Goal: Task Accomplishment & Management: Complete application form

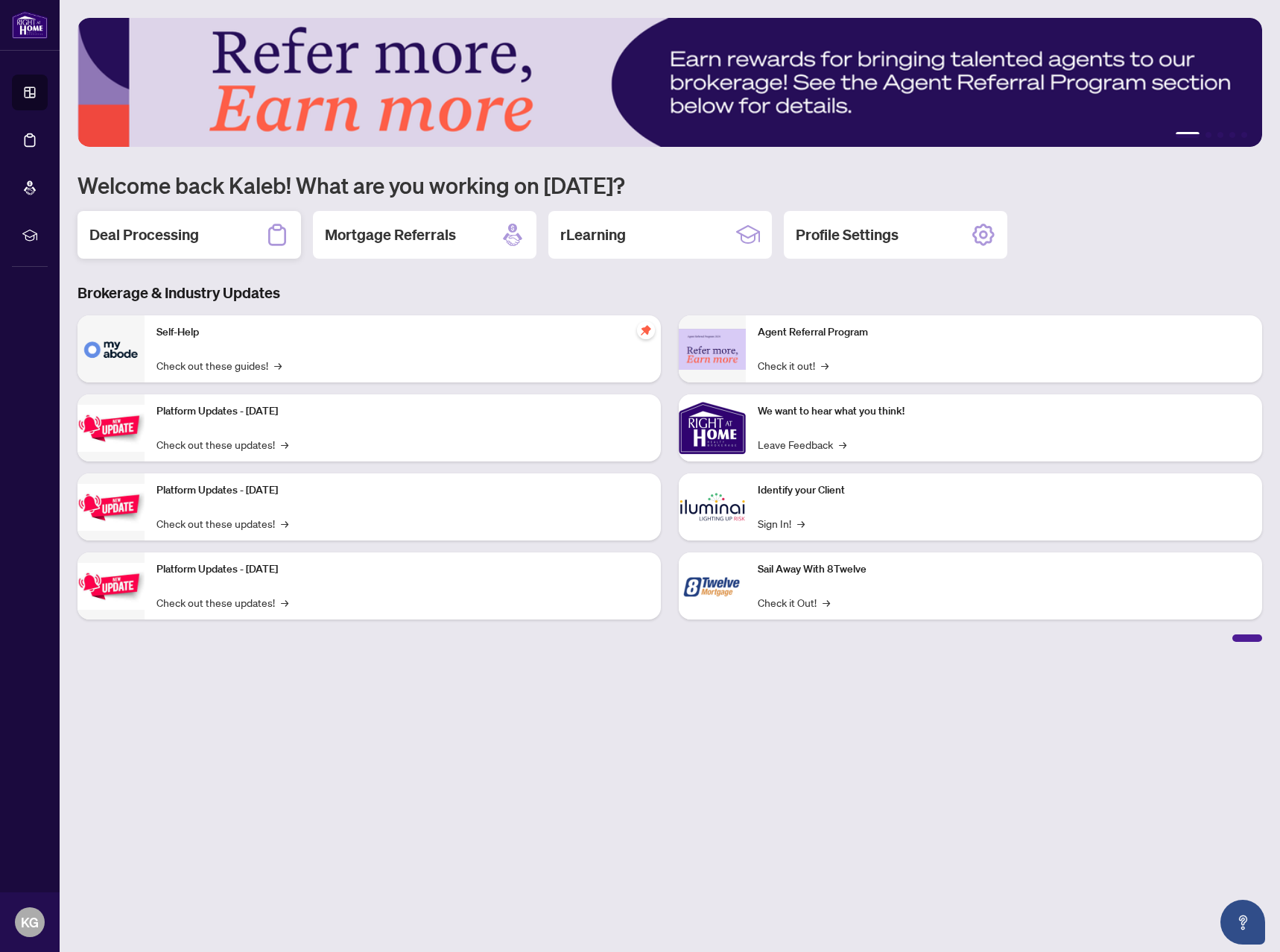
click at [207, 239] on div "Deal Processing" at bounding box center [189, 235] width 223 height 48
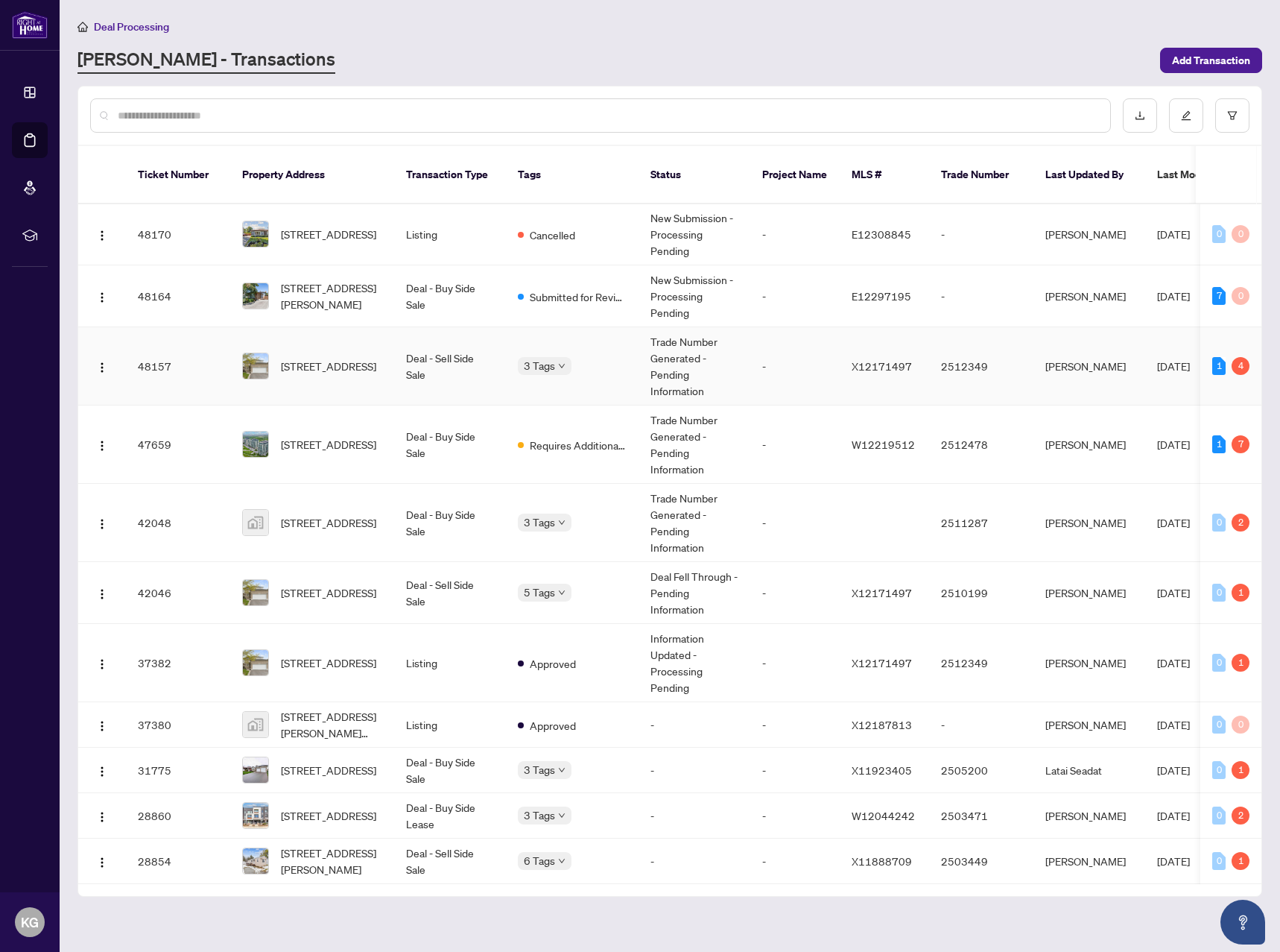
scroll to position [199, 0]
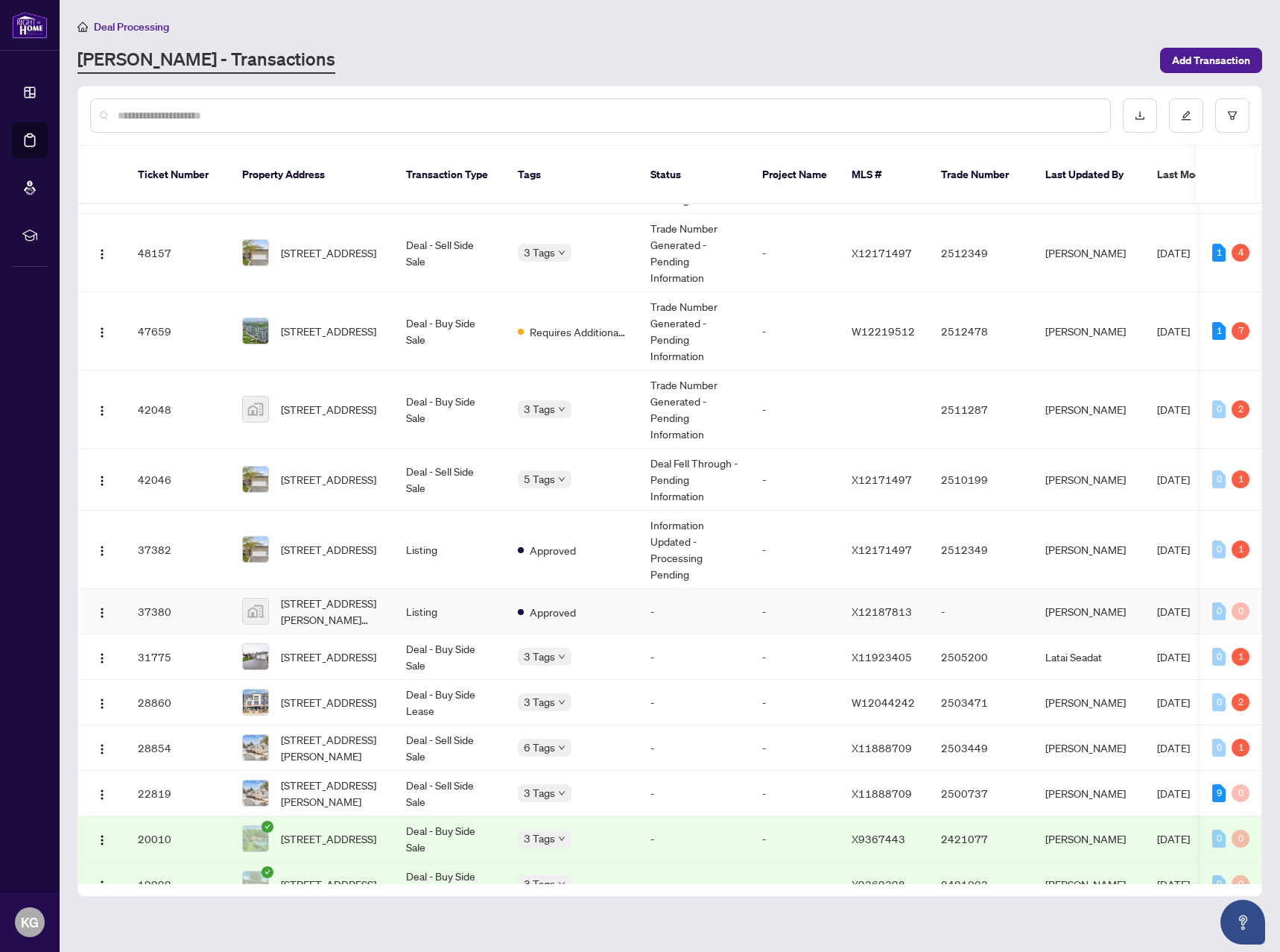
click at [654, 589] on td "-" at bounding box center [695, 612] width 112 height 45
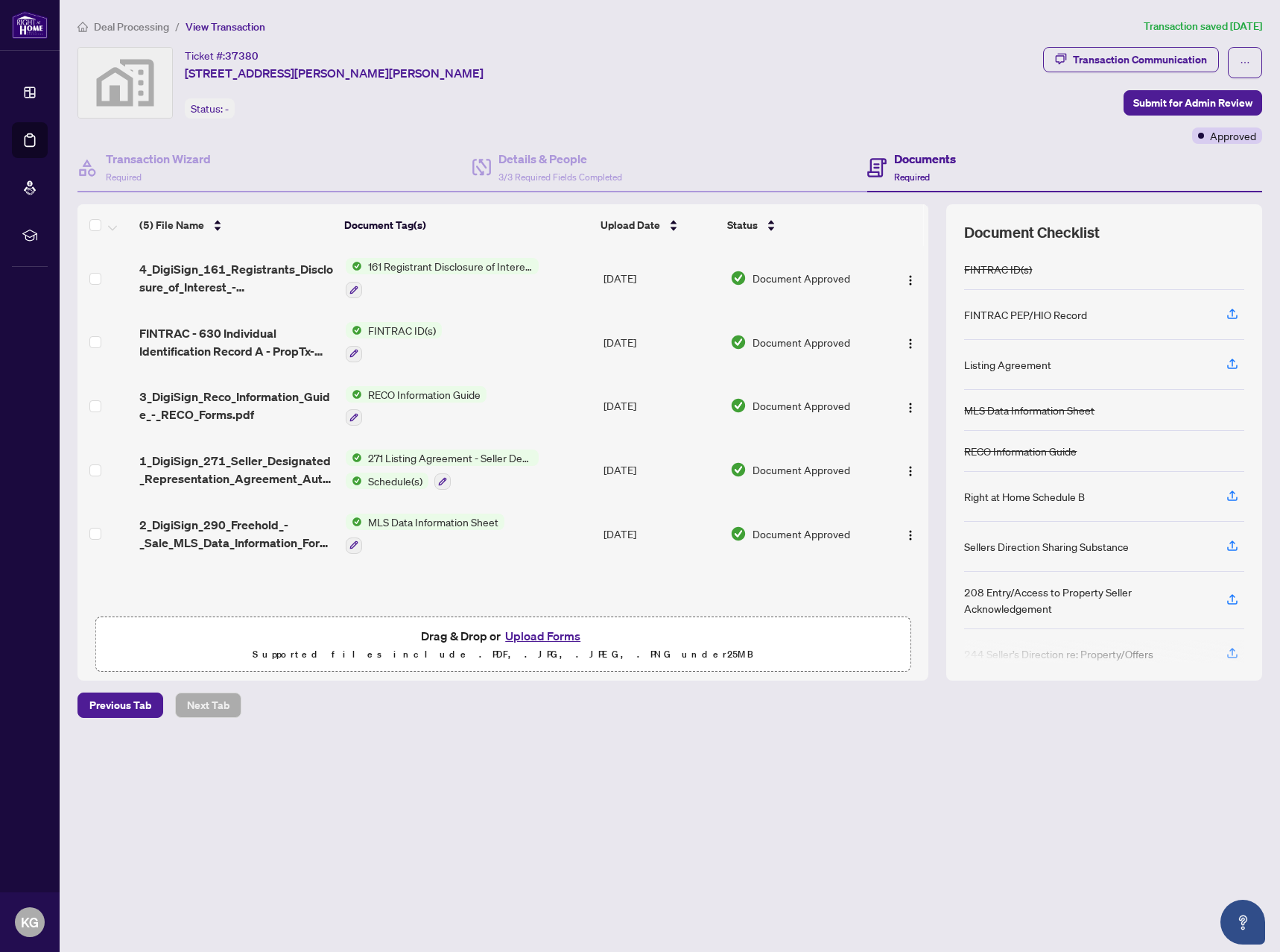
click at [140, 26] on span "Deal Processing" at bounding box center [131, 27] width 75 height 14
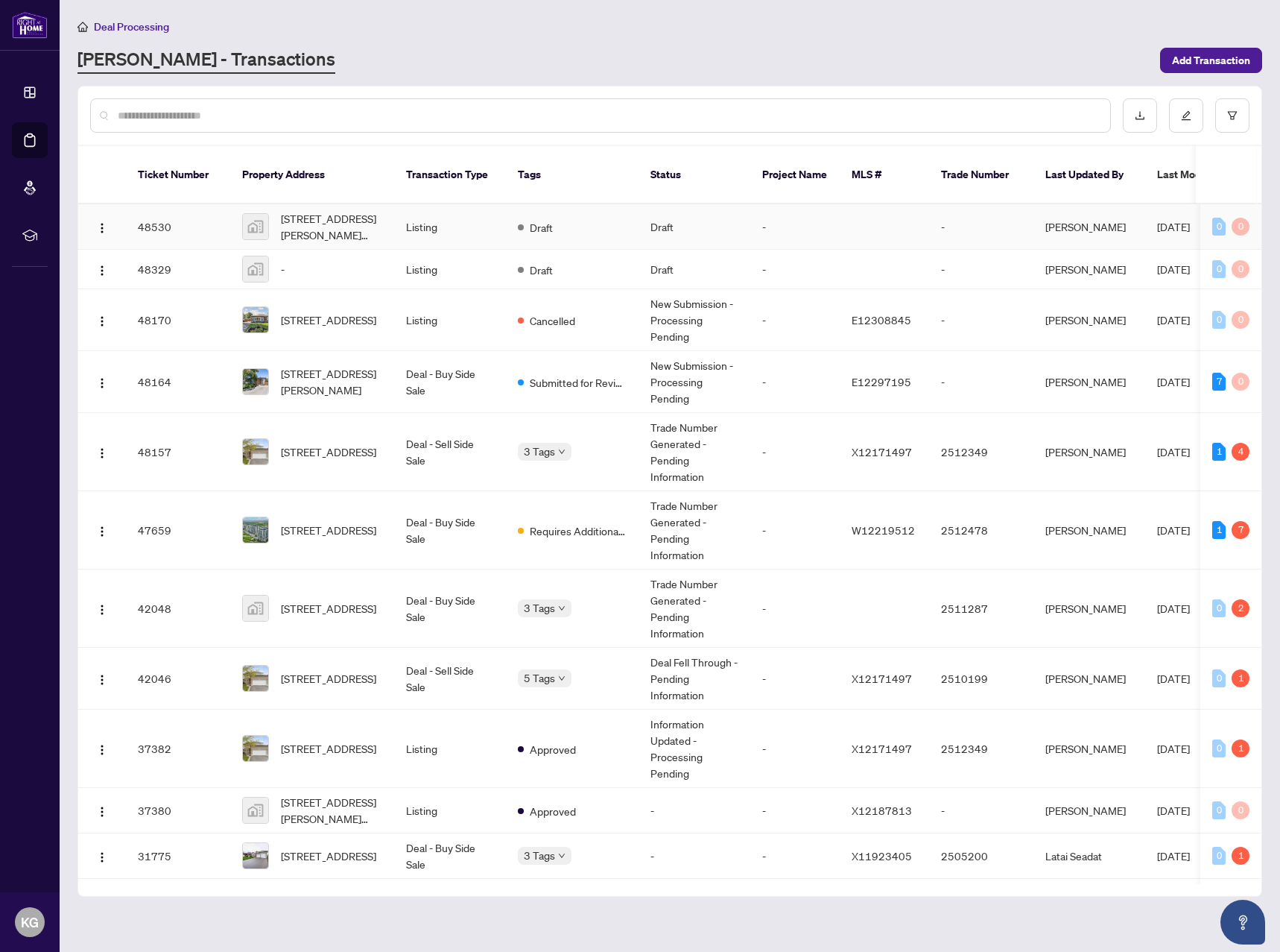
click at [484, 220] on td "Listing" at bounding box center [450, 227] width 112 height 45
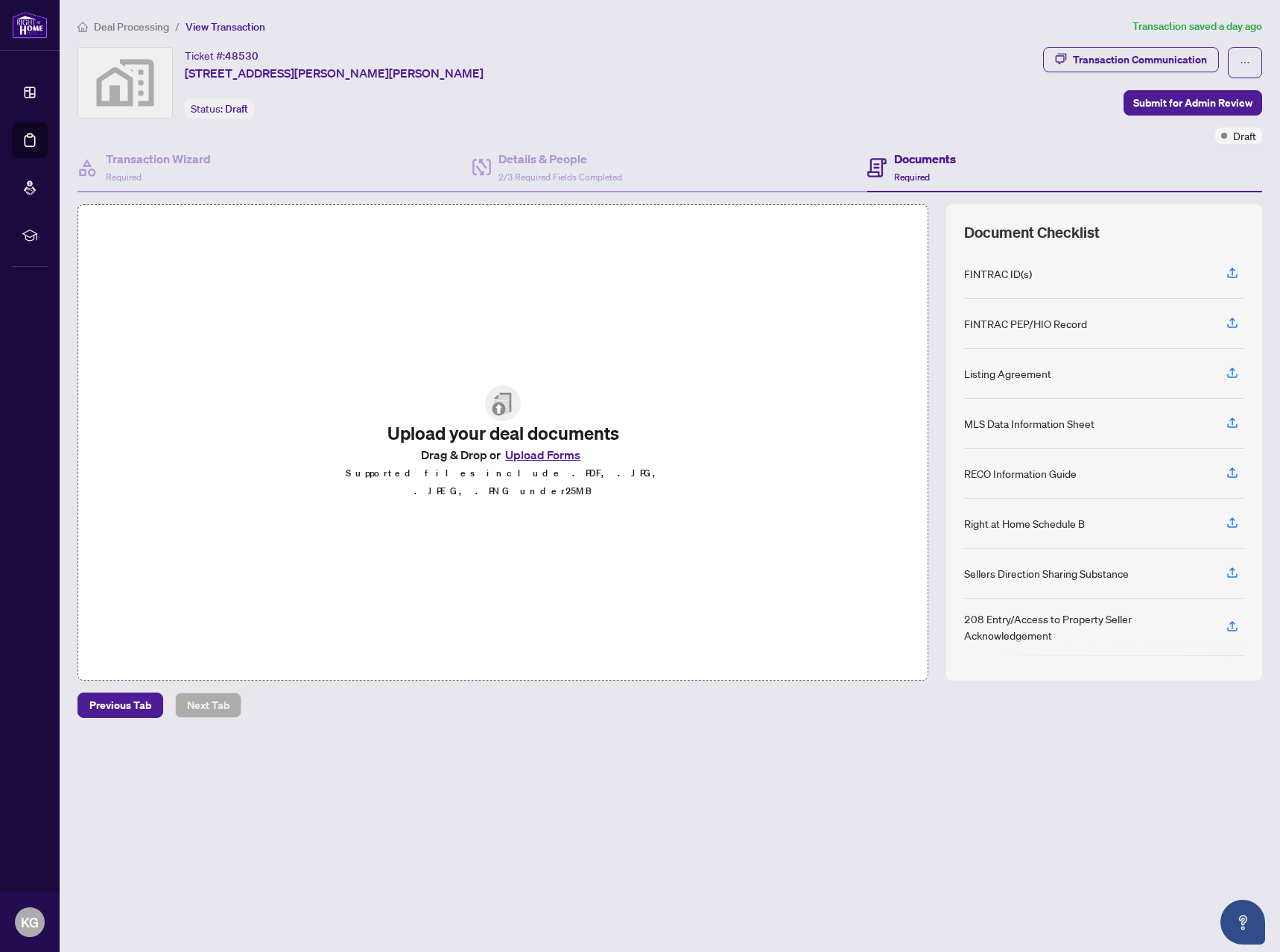
click at [134, 24] on span "Deal Processing" at bounding box center [131, 27] width 75 height 14
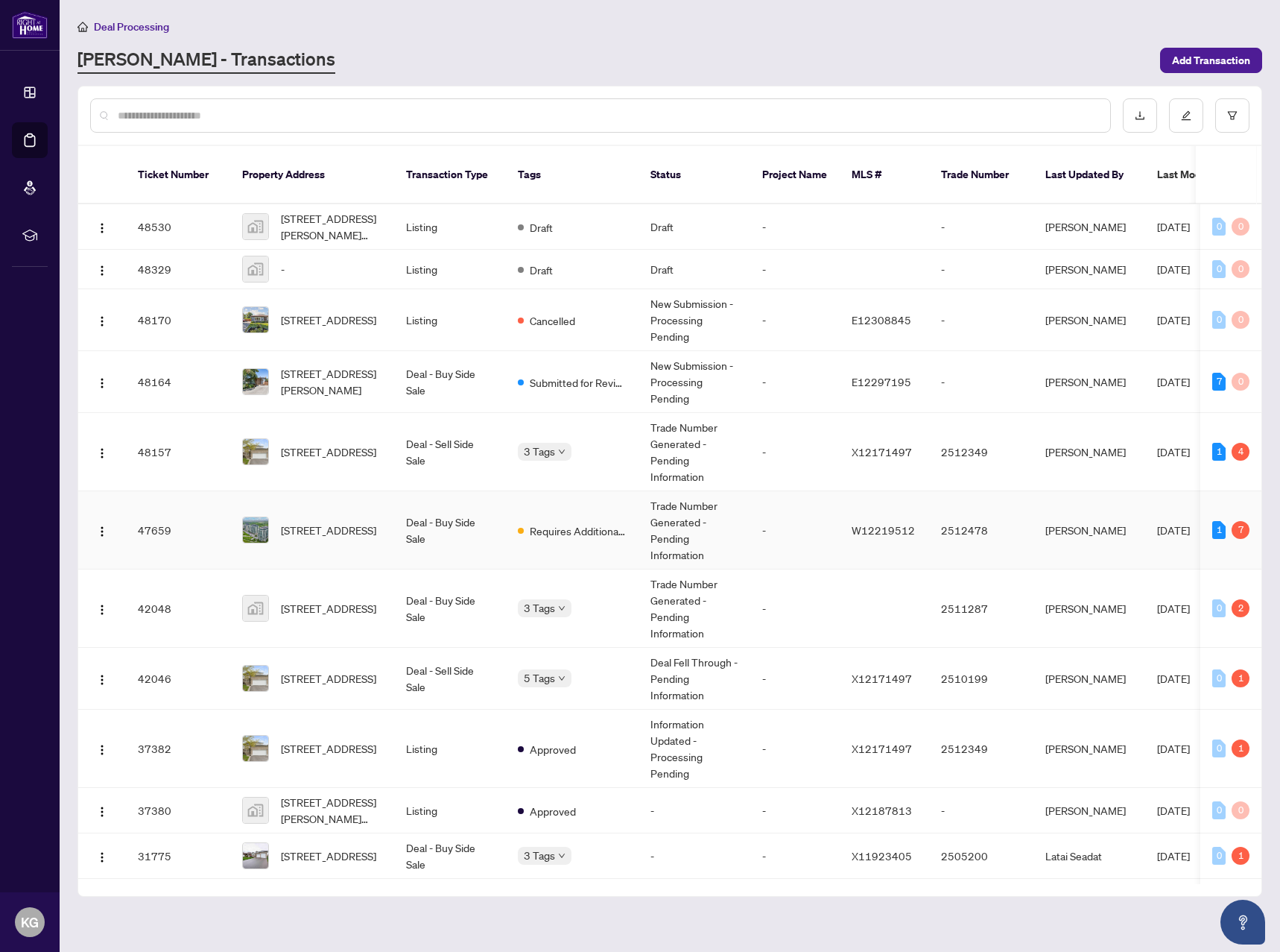
scroll to position [199, 0]
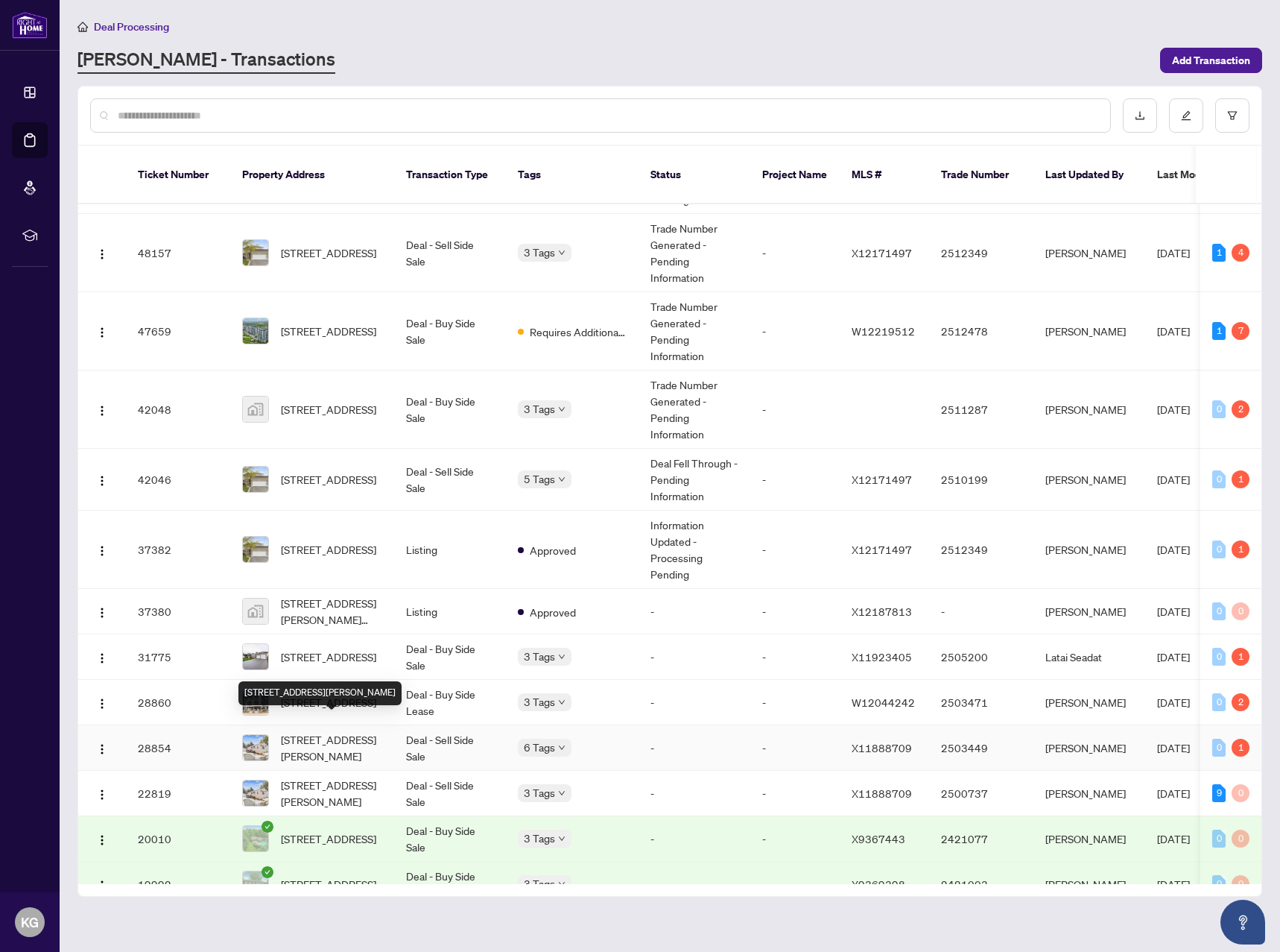
click at [346, 731] on span "[STREET_ADDRESS][PERSON_NAME]" at bounding box center [331, 747] width 101 height 32
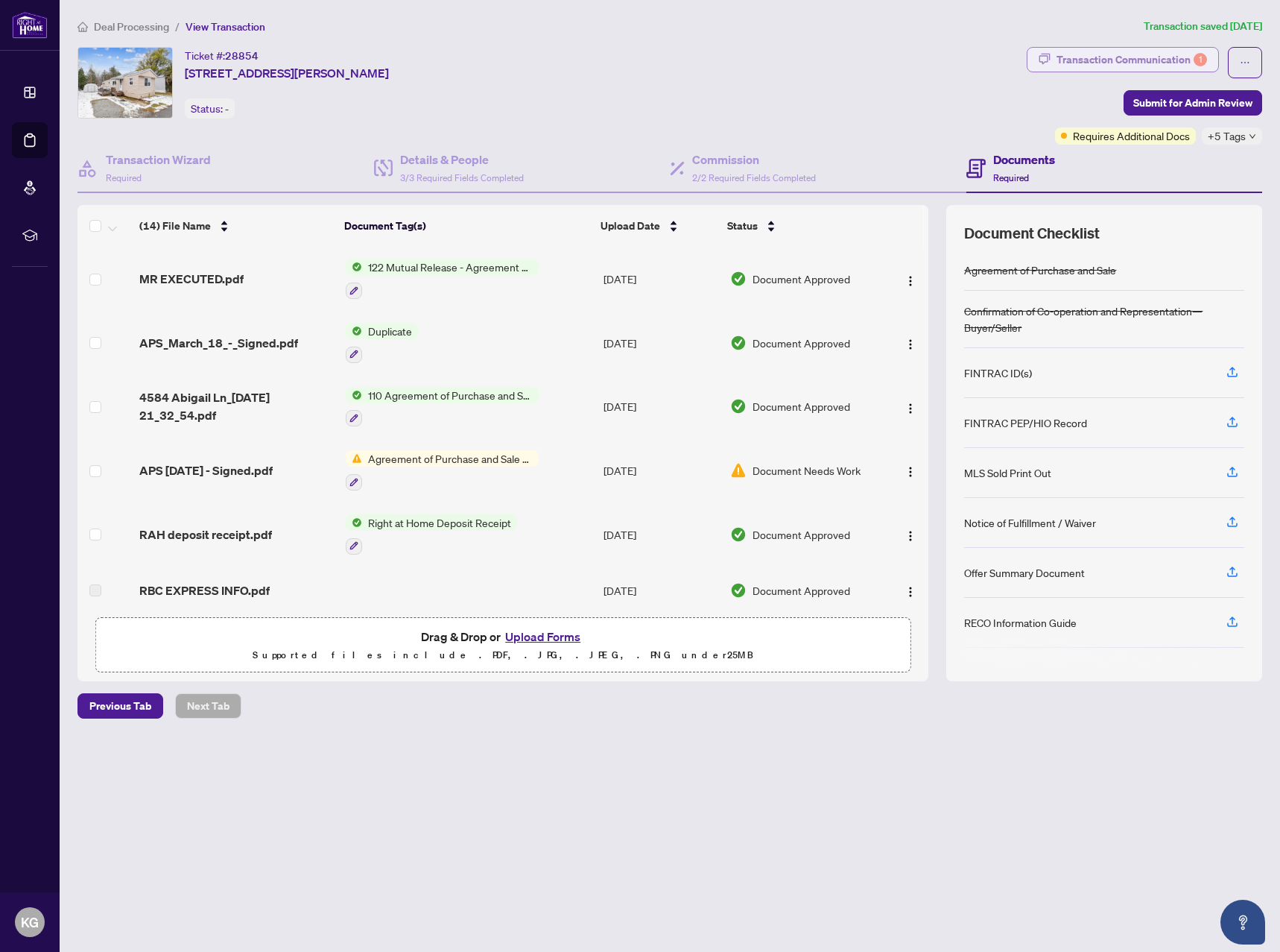
click at [1098, 61] on div "Transaction Communication 1" at bounding box center [1132, 60] width 151 height 24
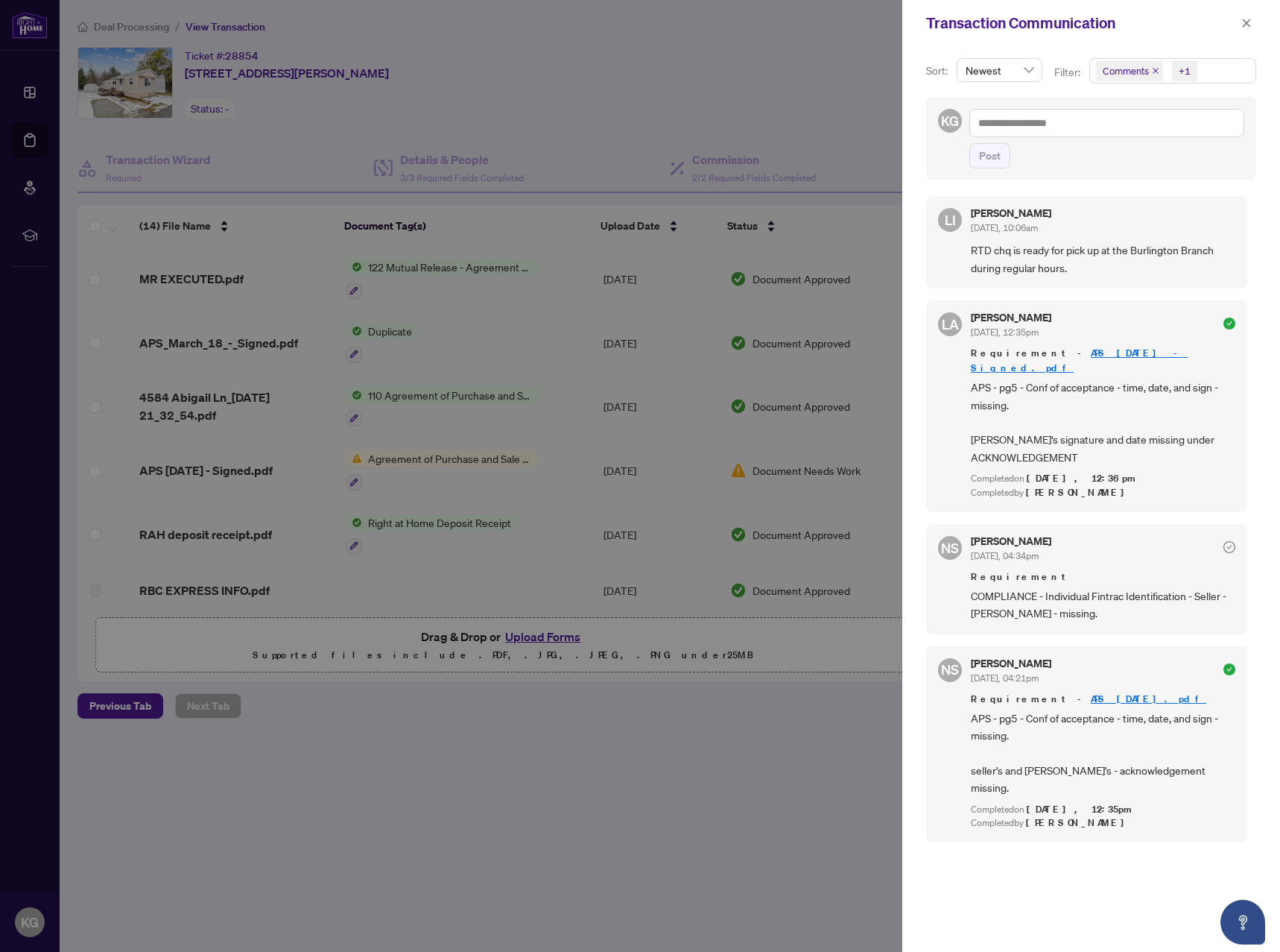
scroll to position [3, 0]
click at [1245, 21] on icon "close" at bounding box center [1247, 23] width 8 height 8
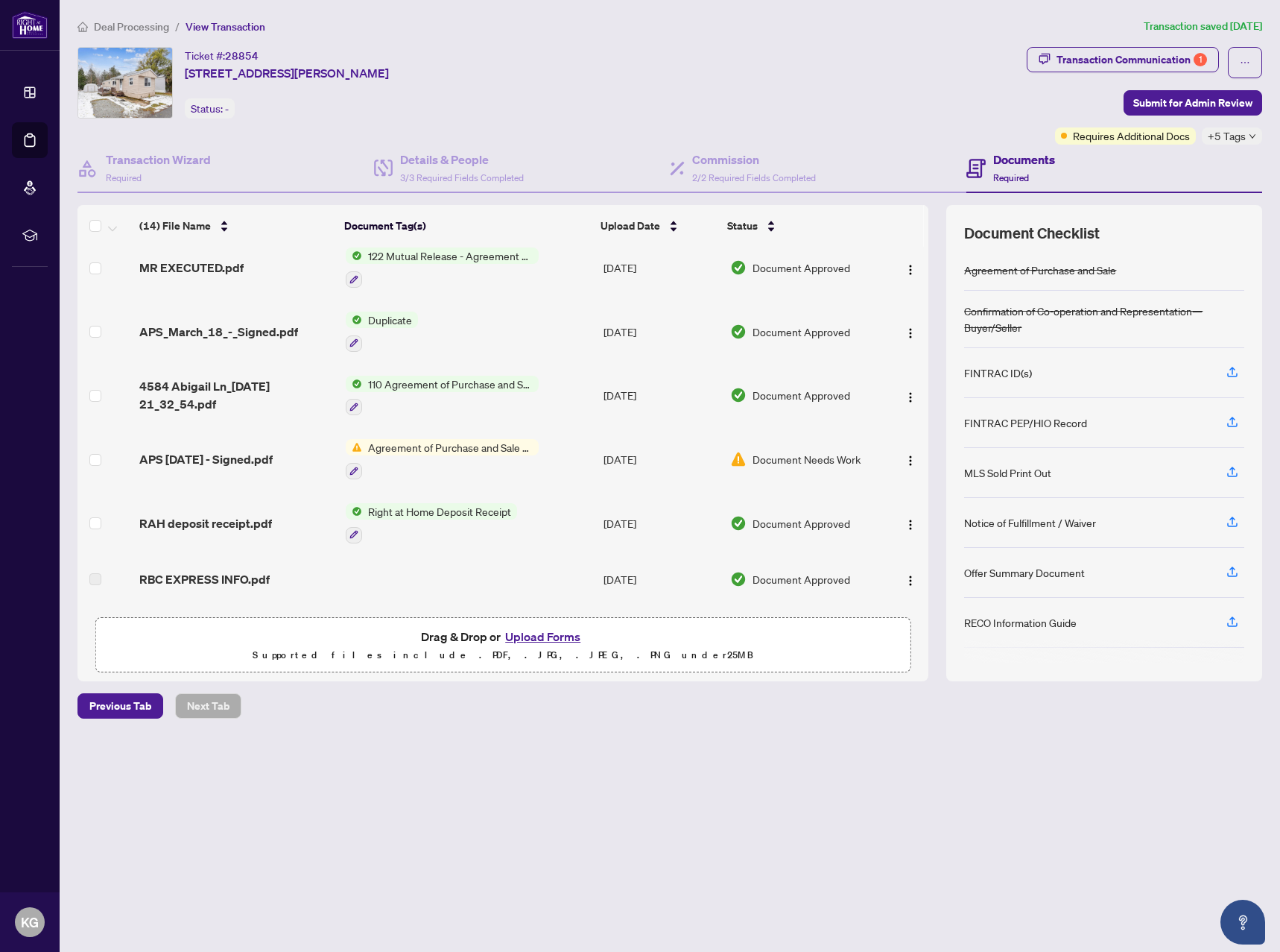
scroll to position [0, 0]
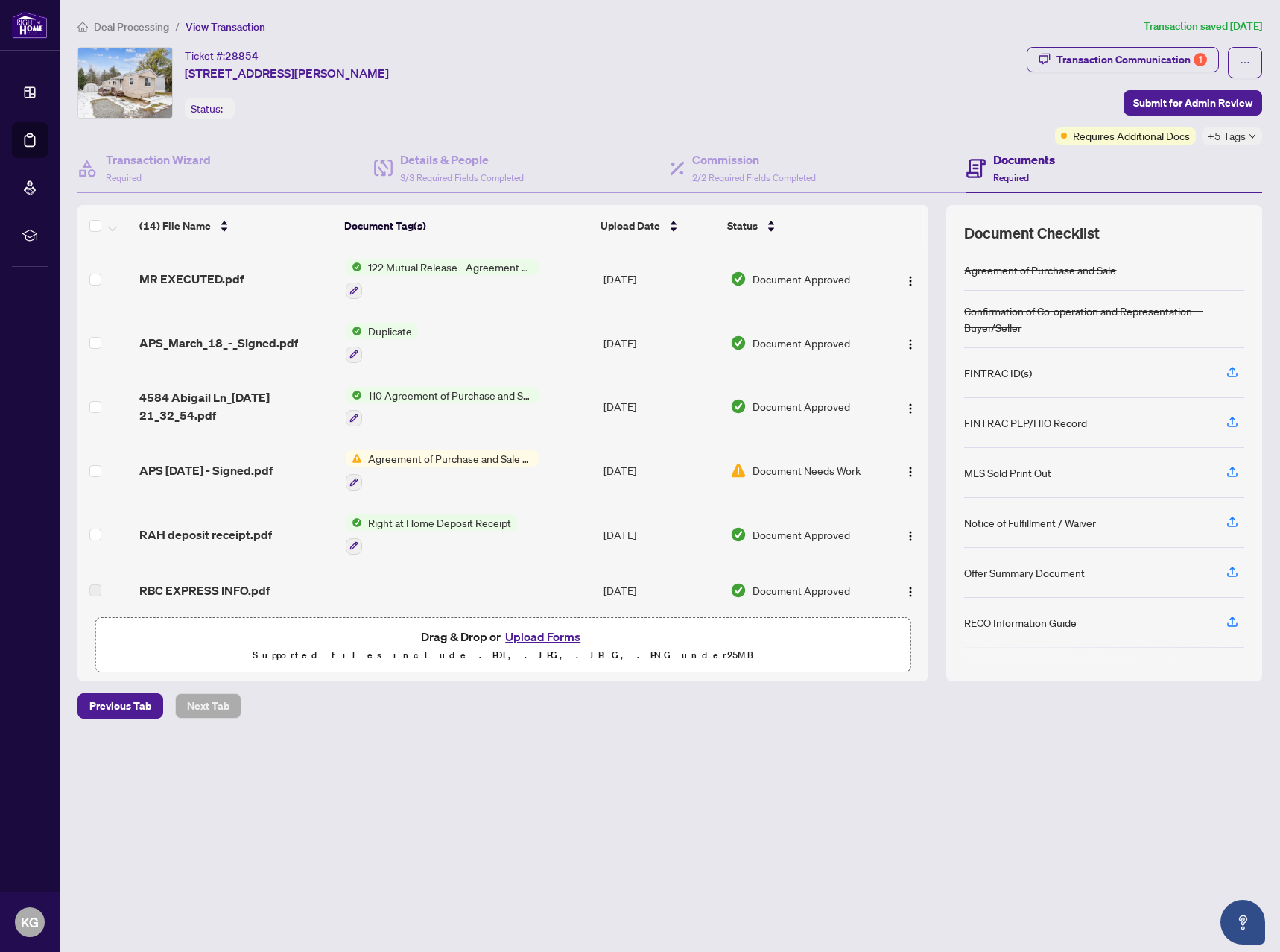
click at [139, 26] on span "Deal Processing" at bounding box center [131, 27] width 75 height 14
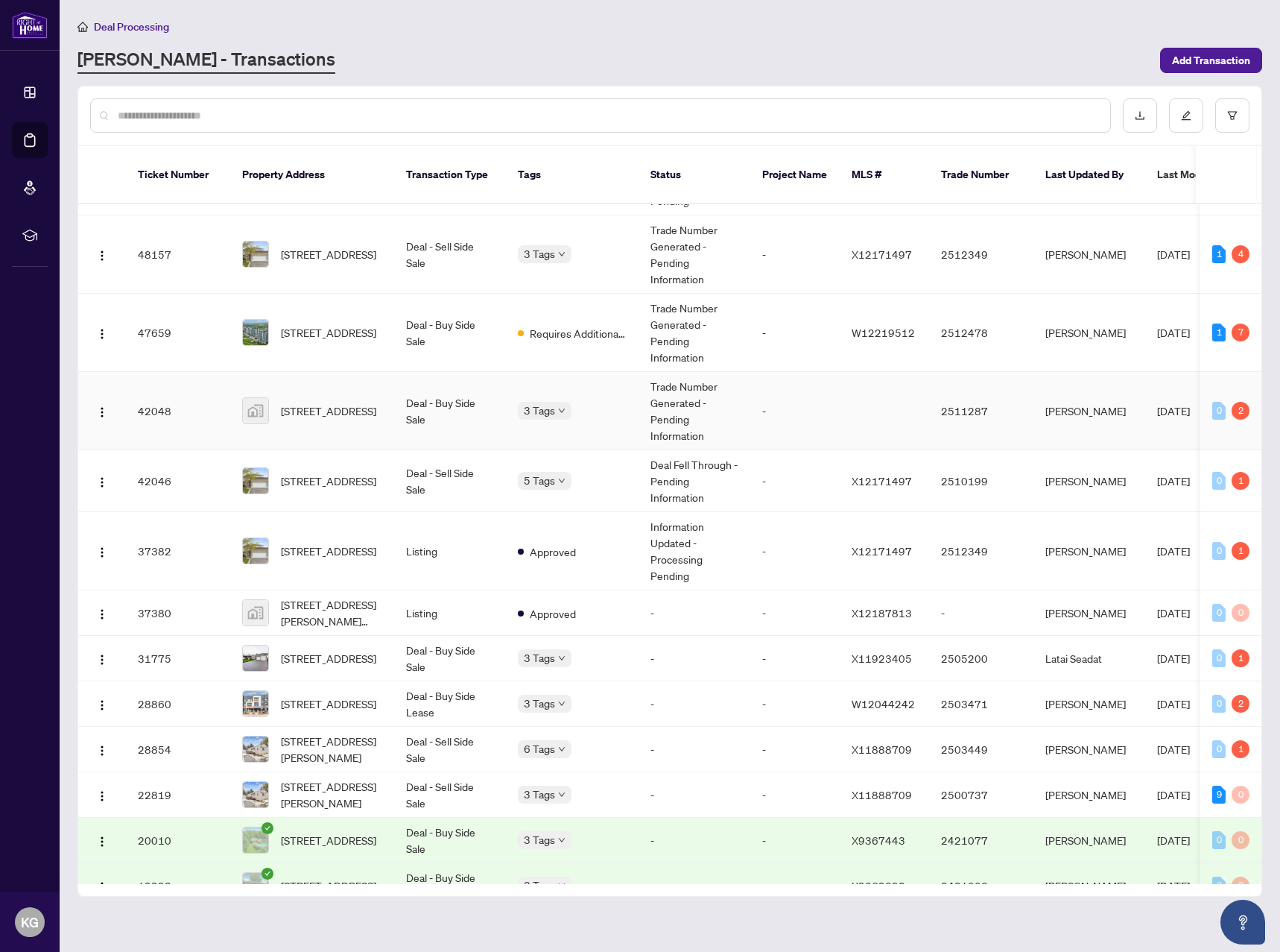
scroll to position [199, 0]
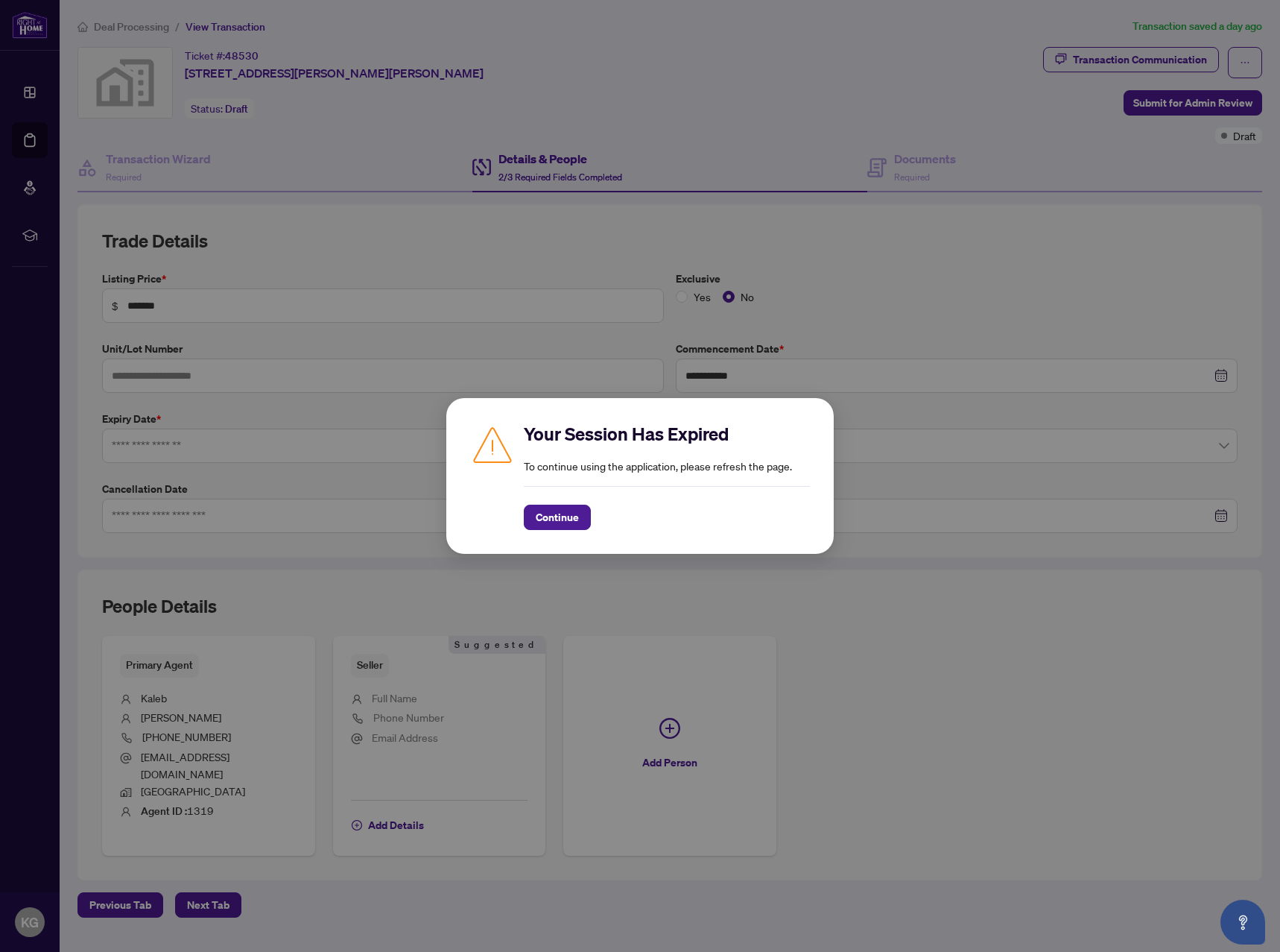
click at [554, 152] on div "Your Session Has Expired To continue using the application, please refresh the …" at bounding box center [640, 476] width 1280 height 952
click at [536, 520] on span "Continue" at bounding box center [557, 517] width 43 height 24
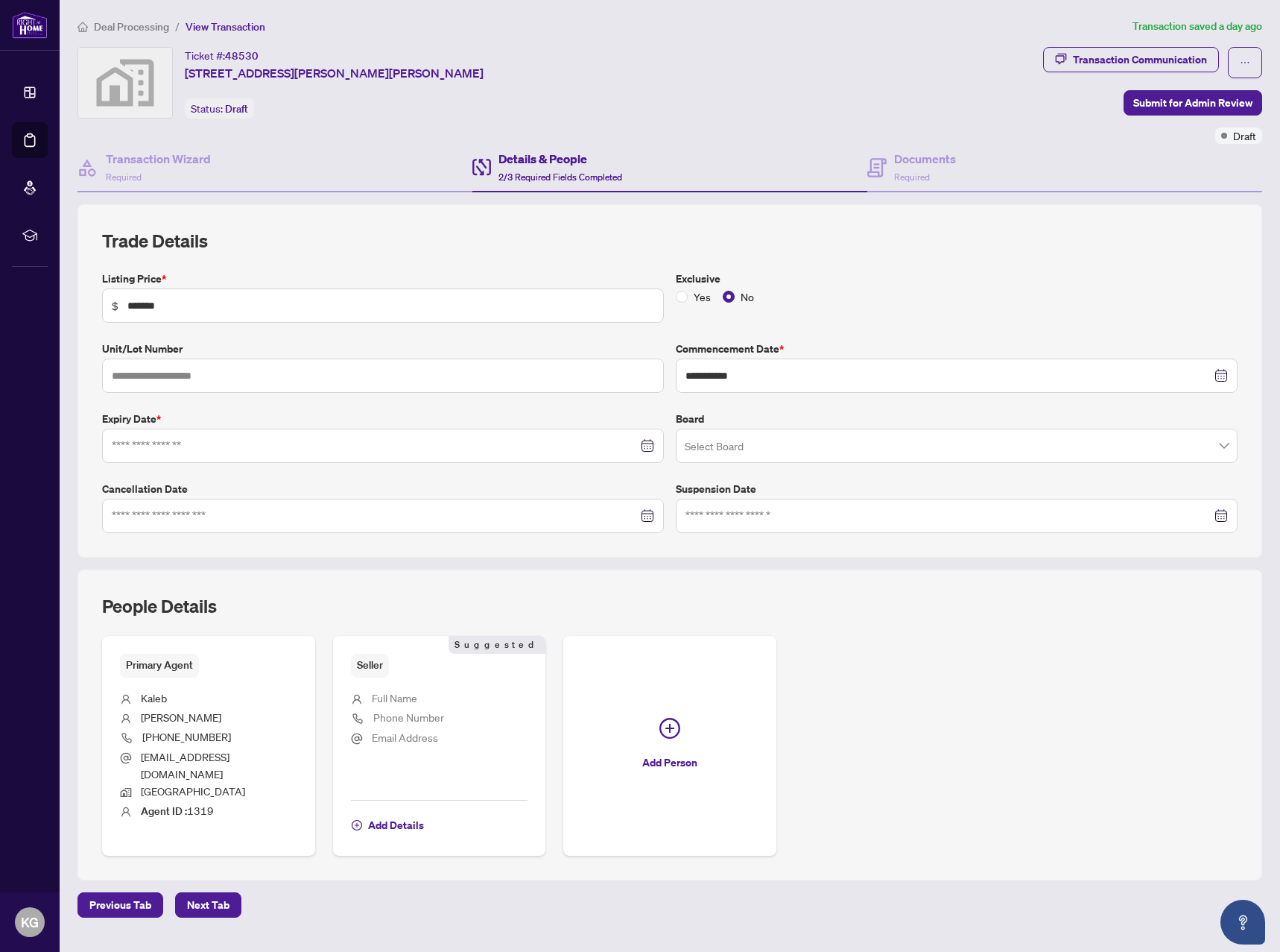
click at [164, 30] on span "Deal Processing" at bounding box center [131, 27] width 75 height 14
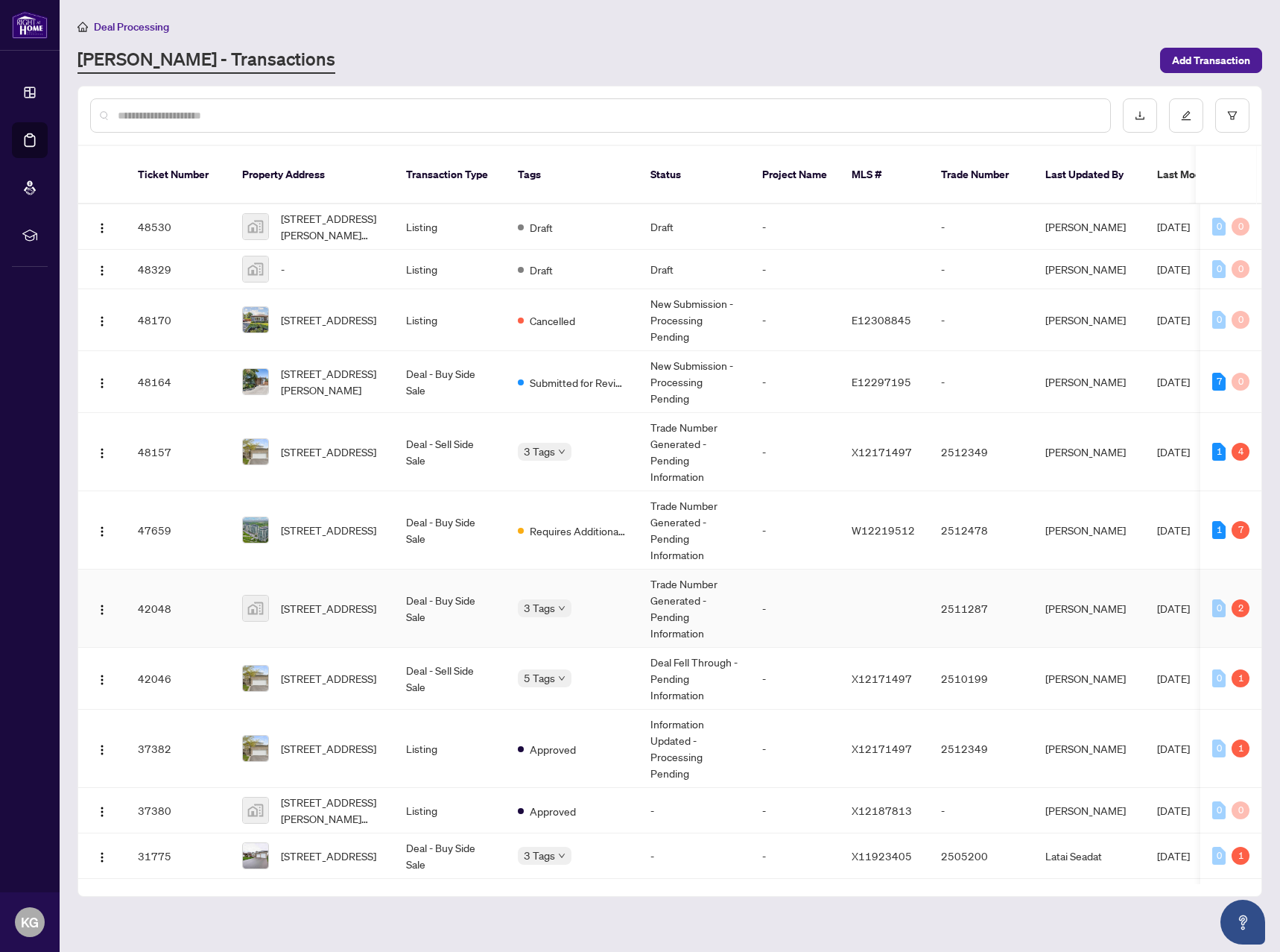
scroll to position [199, 0]
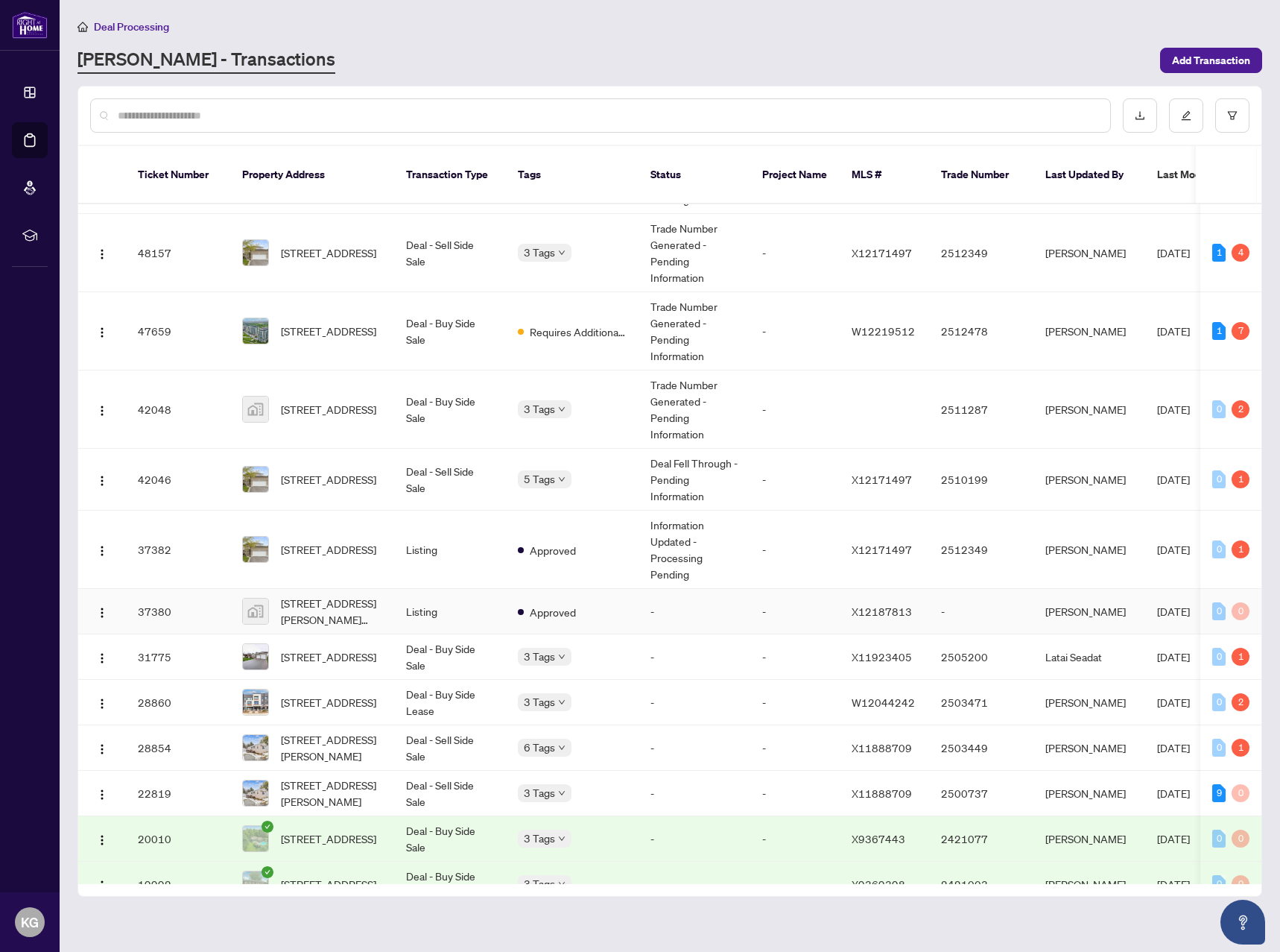
click at [714, 594] on td "-" at bounding box center [695, 612] width 112 height 45
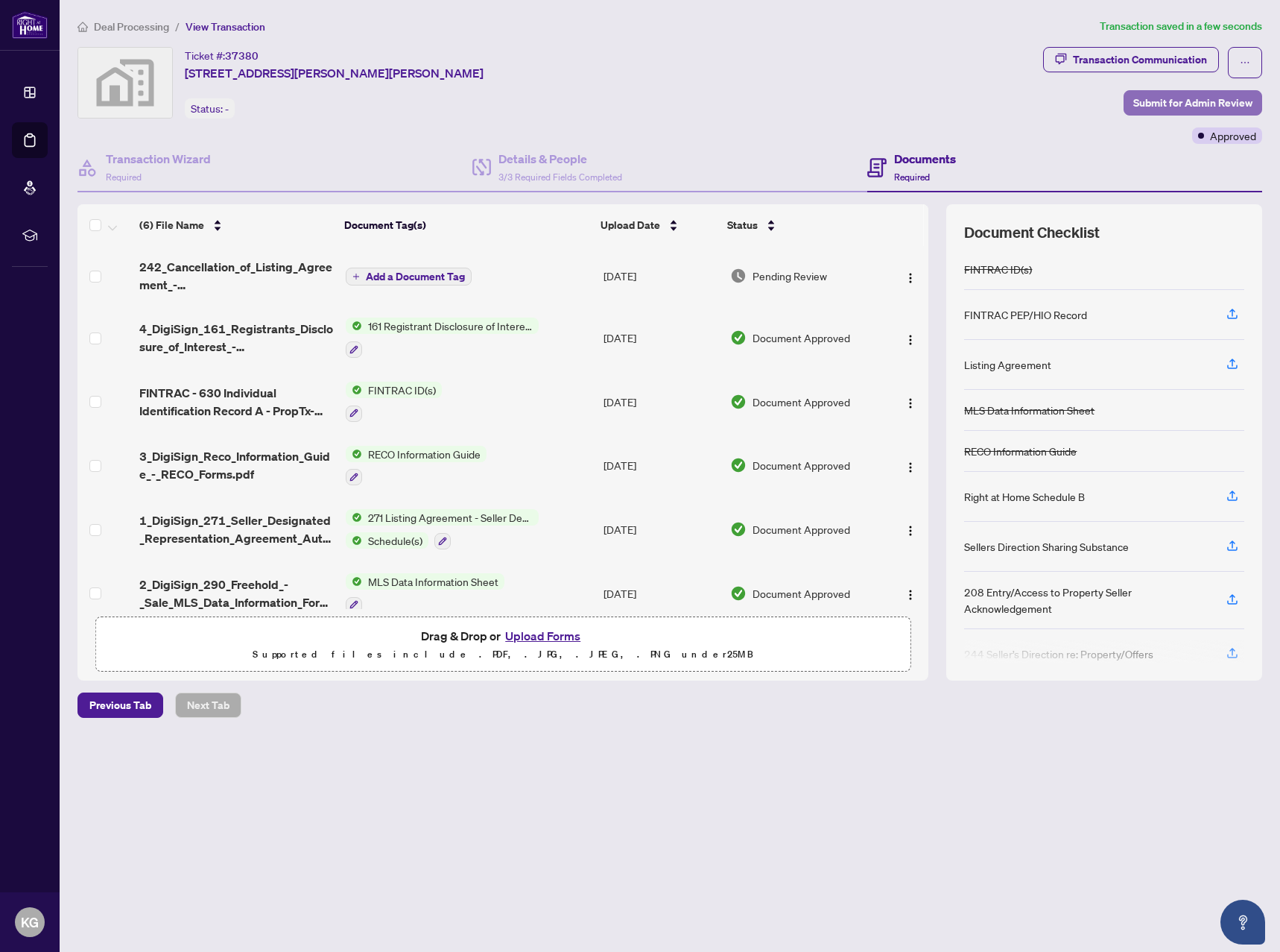
click at [1154, 101] on span "Submit for Admin Review" at bounding box center [1193, 103] width 119 height 24
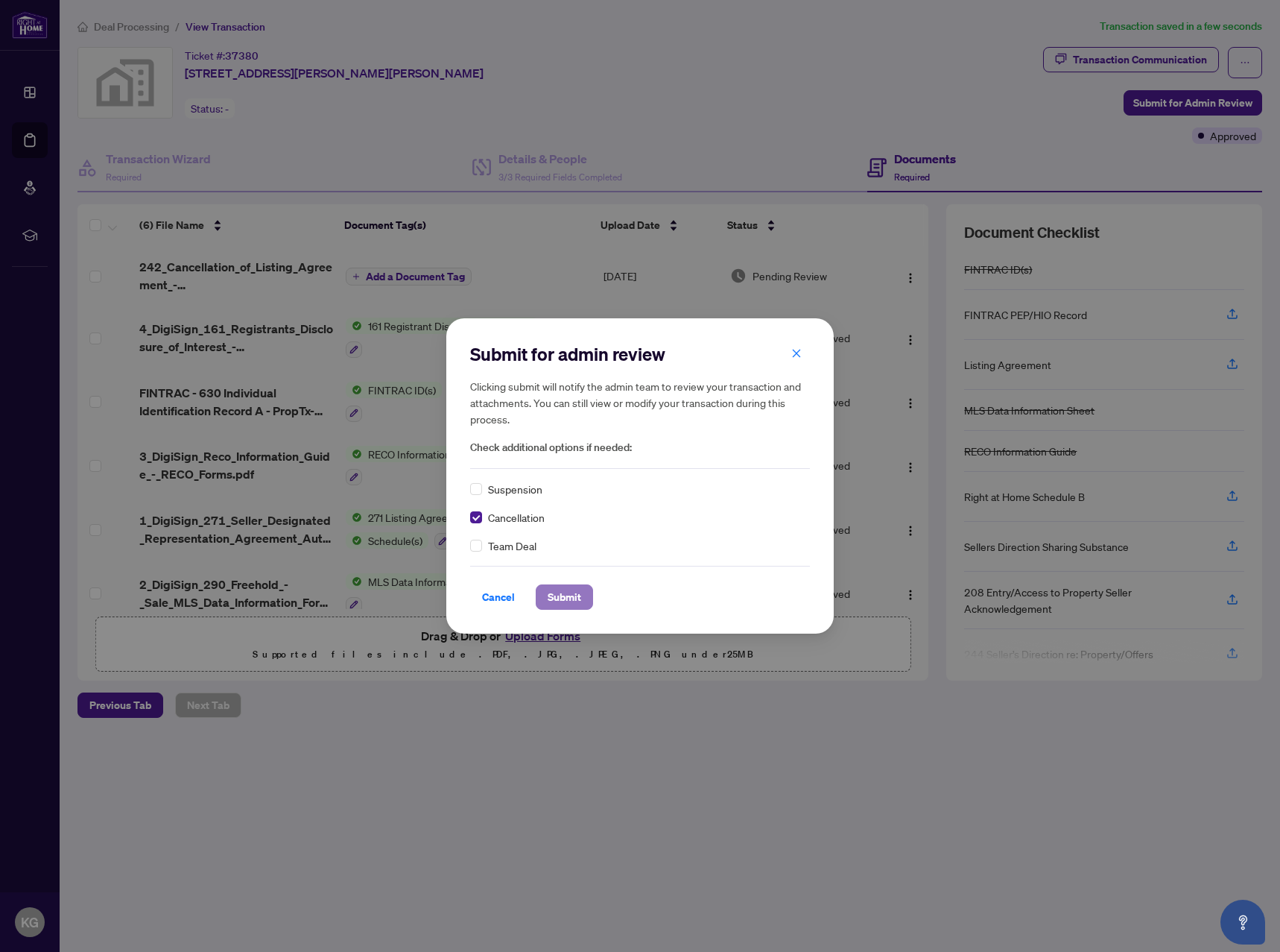
click at [577, 595] on span "Submit" at bounding box center [564, 597] width 33 height 24
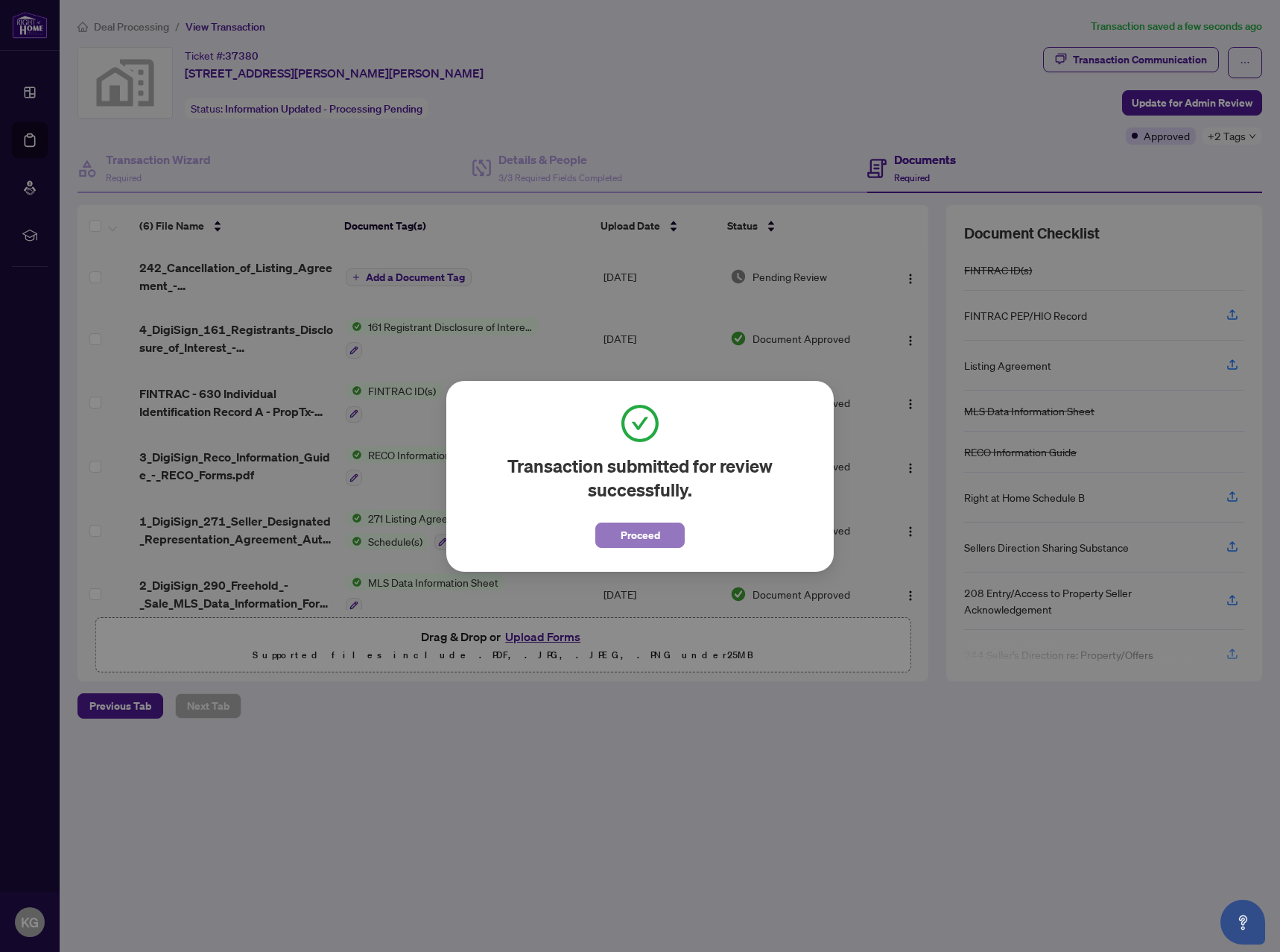
click at [619, 537] on button "Proceed" at bounding box center [640, 536] width 90 height 26
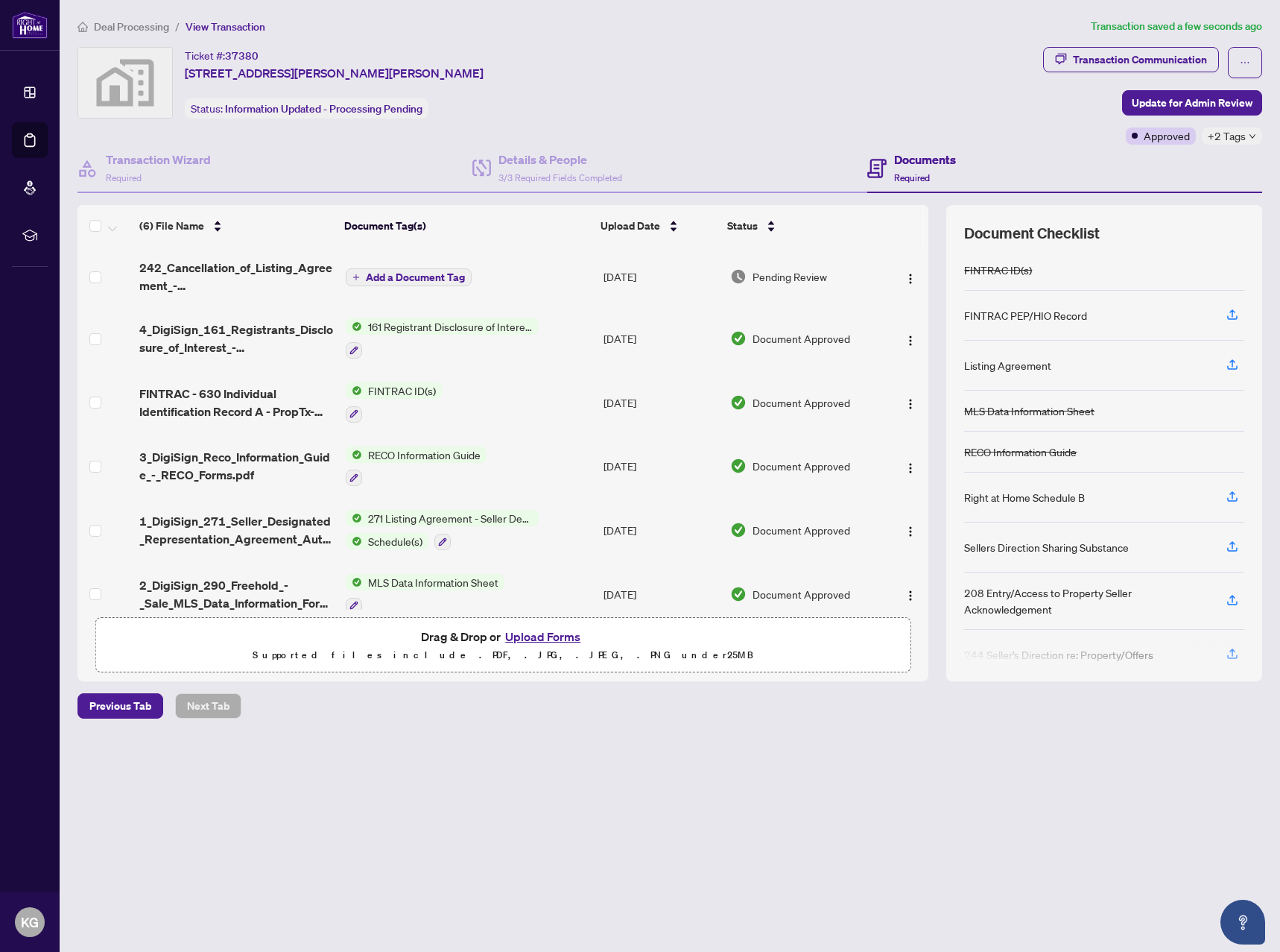
click at [772, 772] on main "Deal Processing / View Transaction Transaction saved a few seconds ago Ticket #…" at bounding box center [670, 476] width 1220 height 952
click at [1232, 98] on span "Update for Admin Review" at bounding box center [1193, 103] width 121 height 24
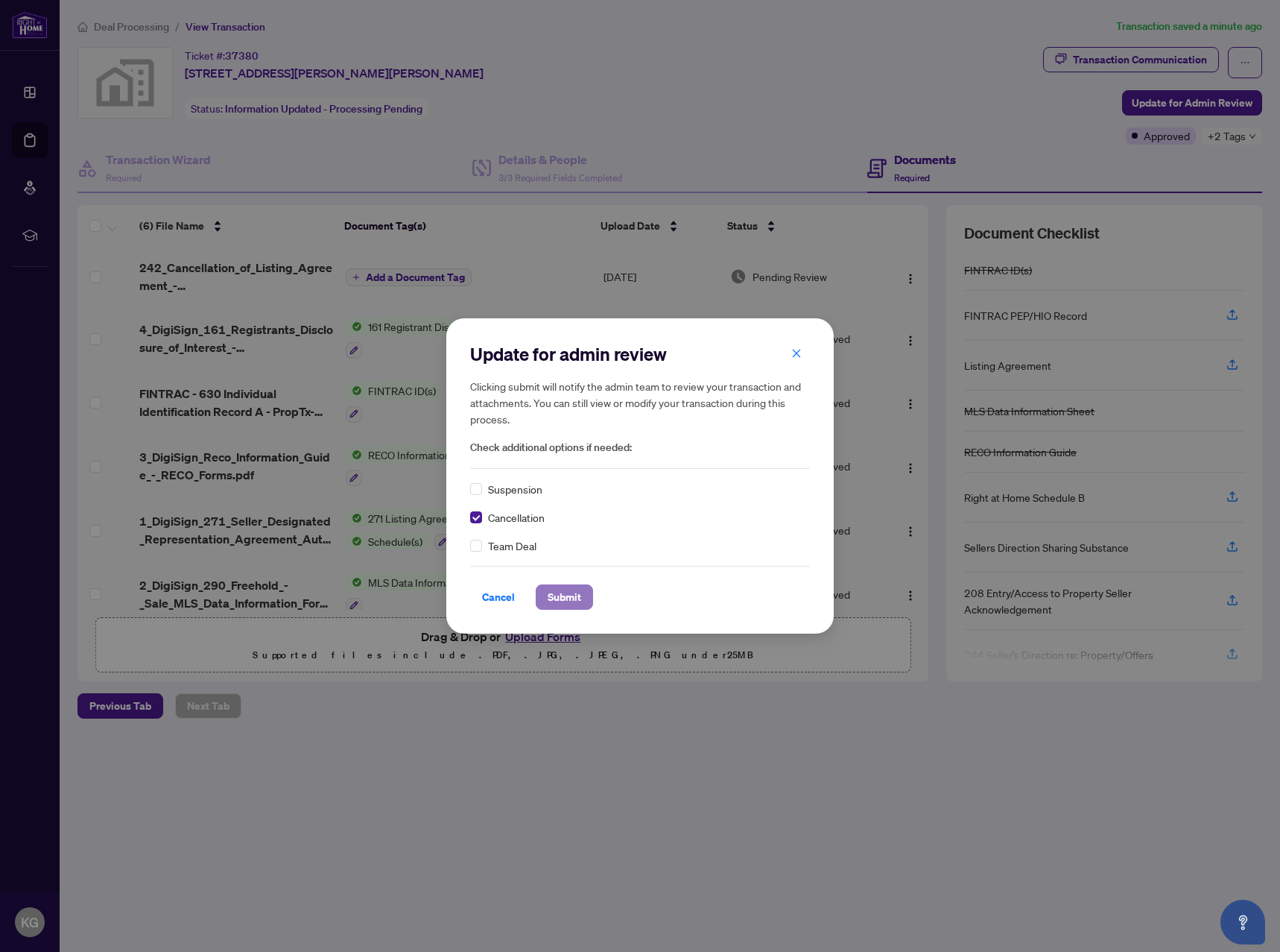
click at [575, 604] on span "Submit" at bounding box center [564, 597] width 33 height 24
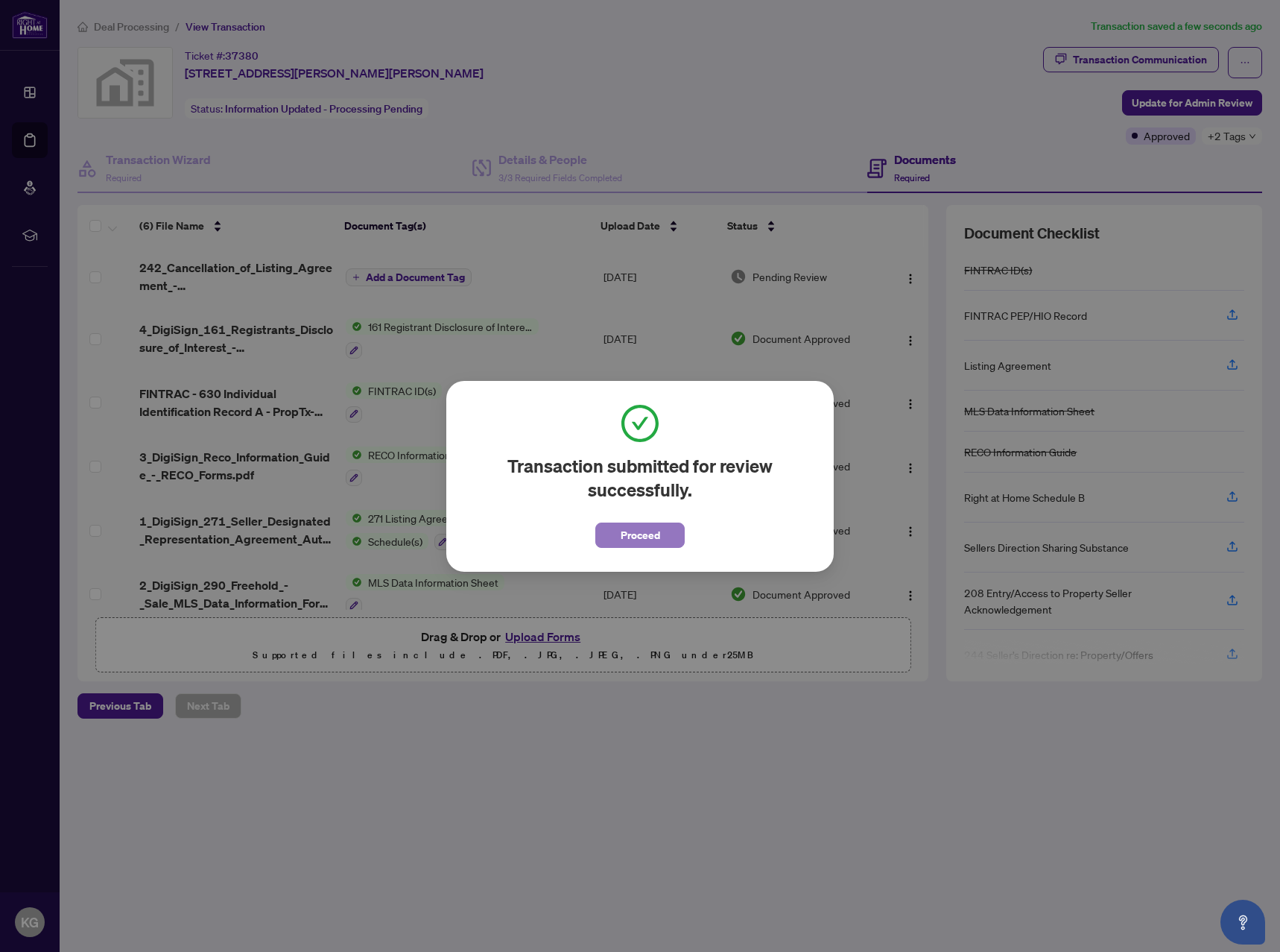
click at [650, 531] on span "Proceed" at bounding box center [640, 536] width 39 height 24
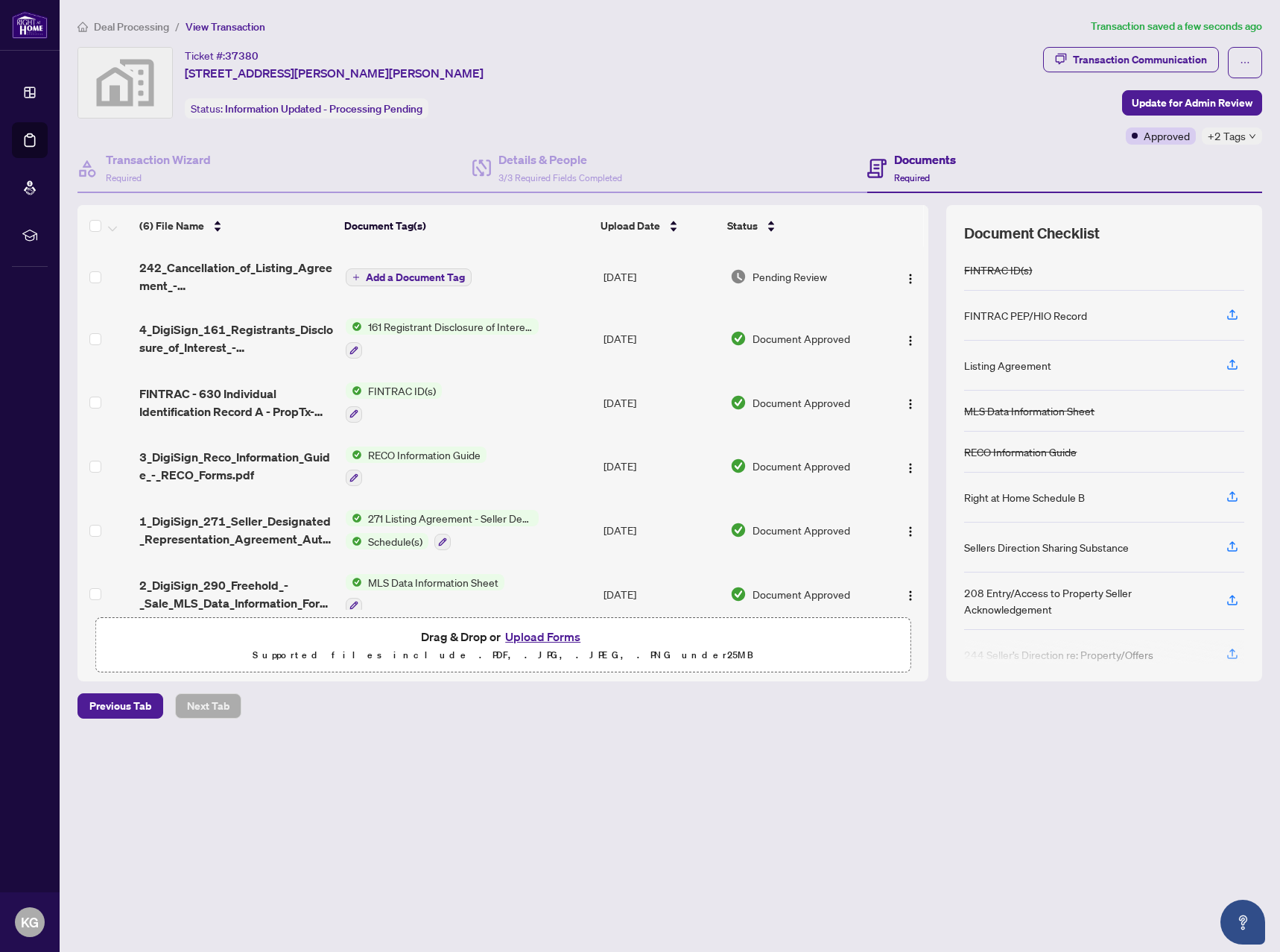
click at [678, 818] on main "Deal Processing / View Transaction Transaction saved a few seconds ago Ticket #…" at bounding box center [670, 476] width 1220 height 952
click at [144, 21] on span "Deal Processing" at bounding box center [131, 27] width 75 height 14
